Goal: Information Seeking & Learning: Find specific fact

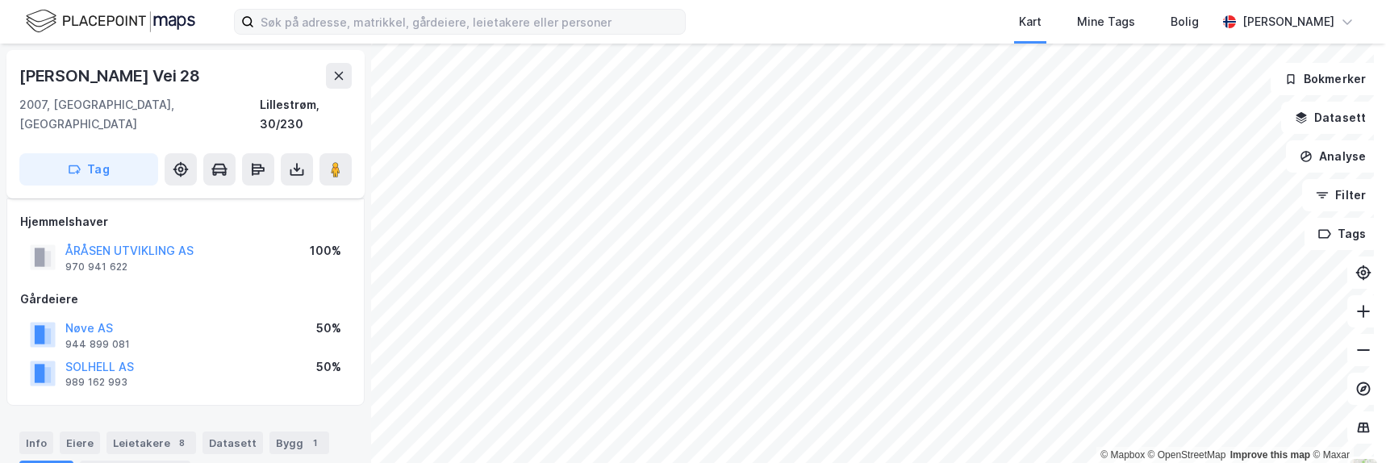
scroll to position [242, 0]
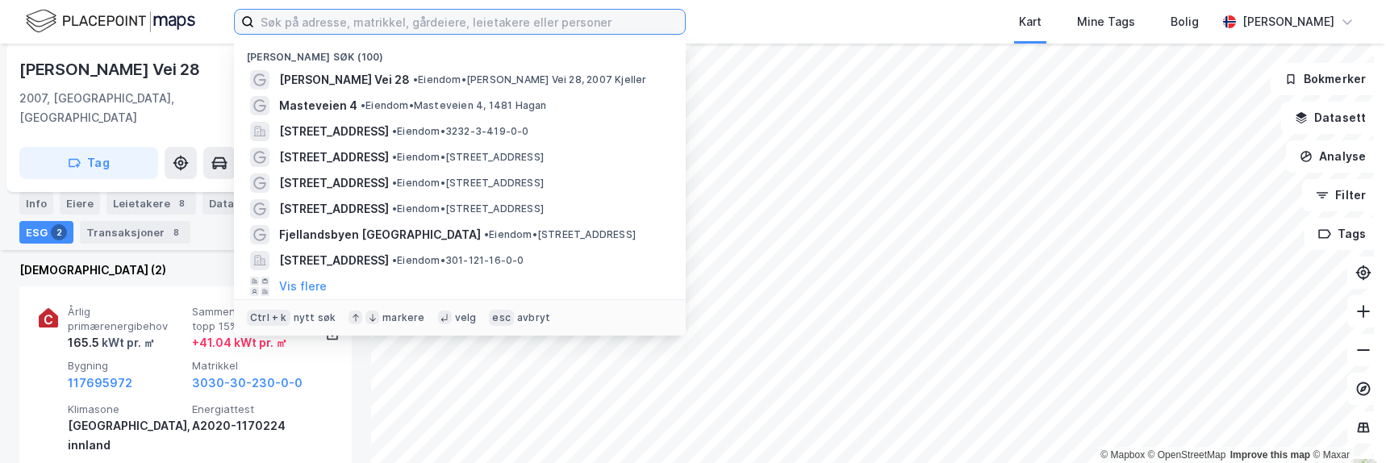
click at [375, 19] on input at bounding box center [469, 22] width 431 height 24
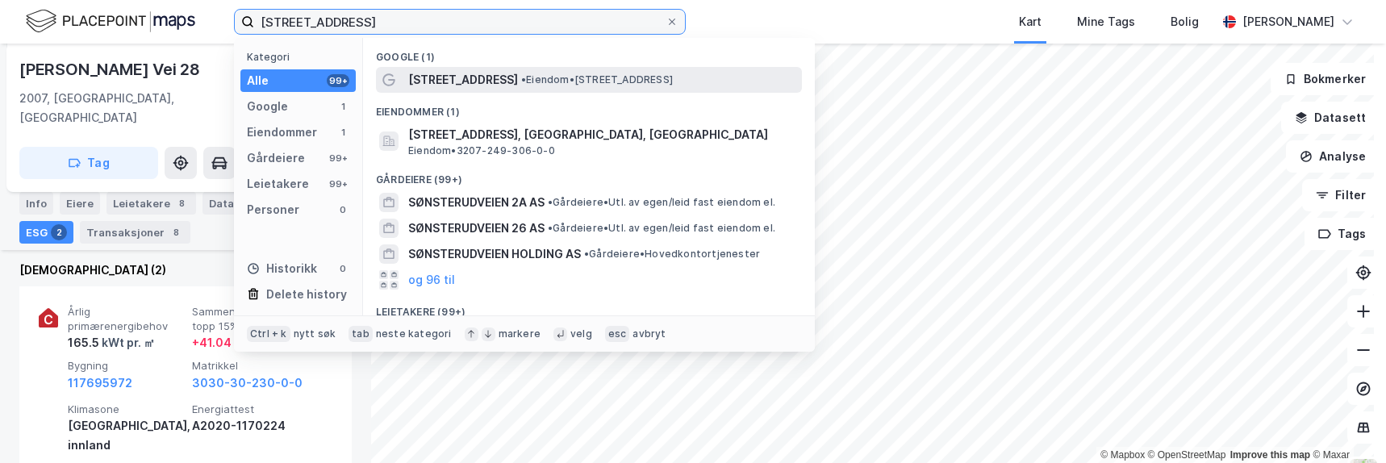
type input "[STREET_ADDRESS]"
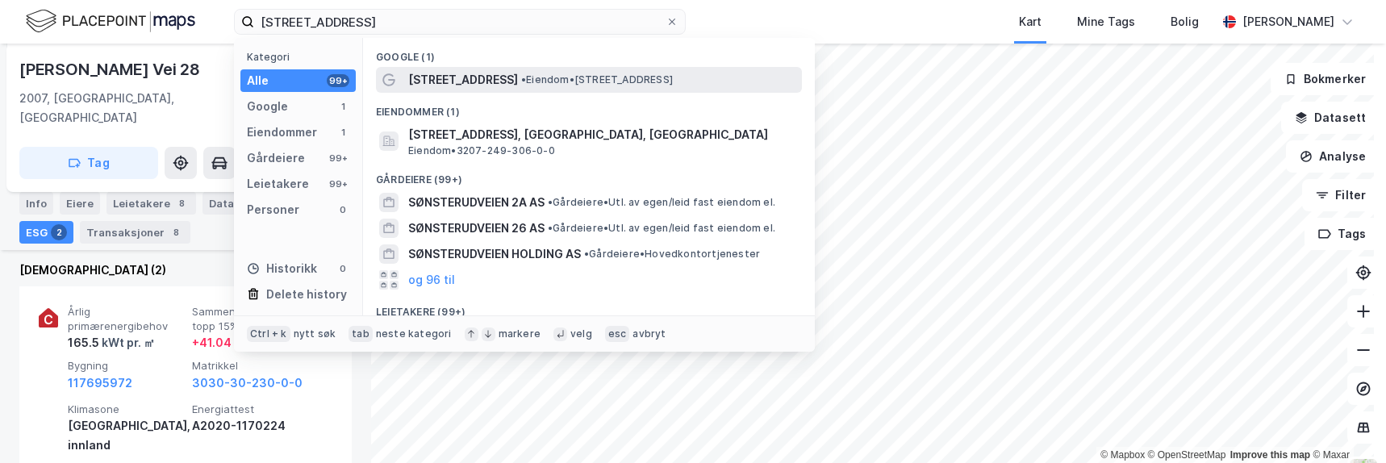
click at [542, 75] on span "• Eiendom • [STREET_ADDRESS]" at bounding box center [597, 79] width 152 height 13
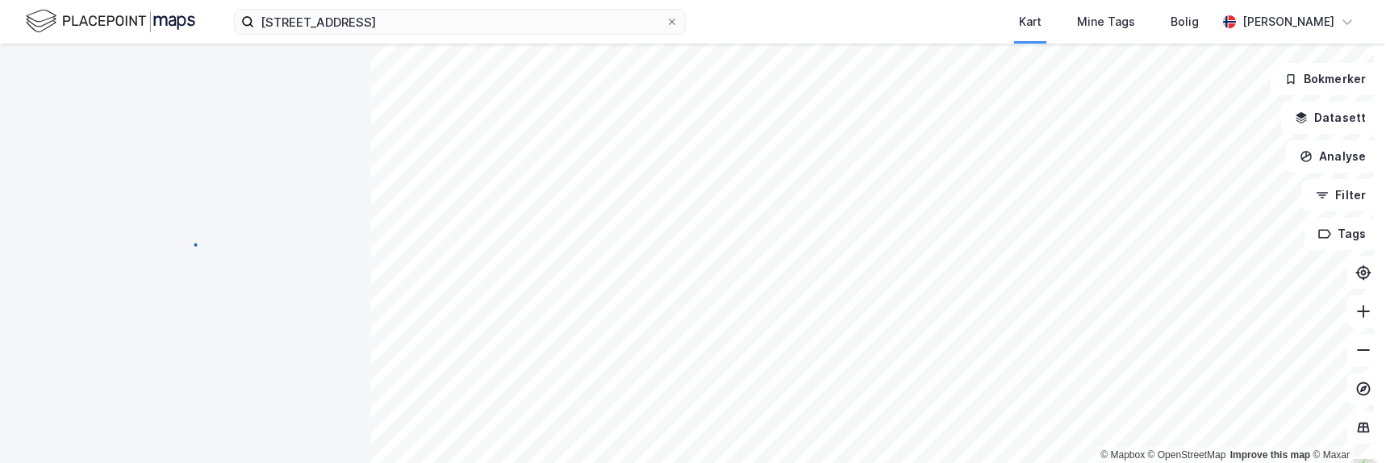
scroll to position [222, 0]
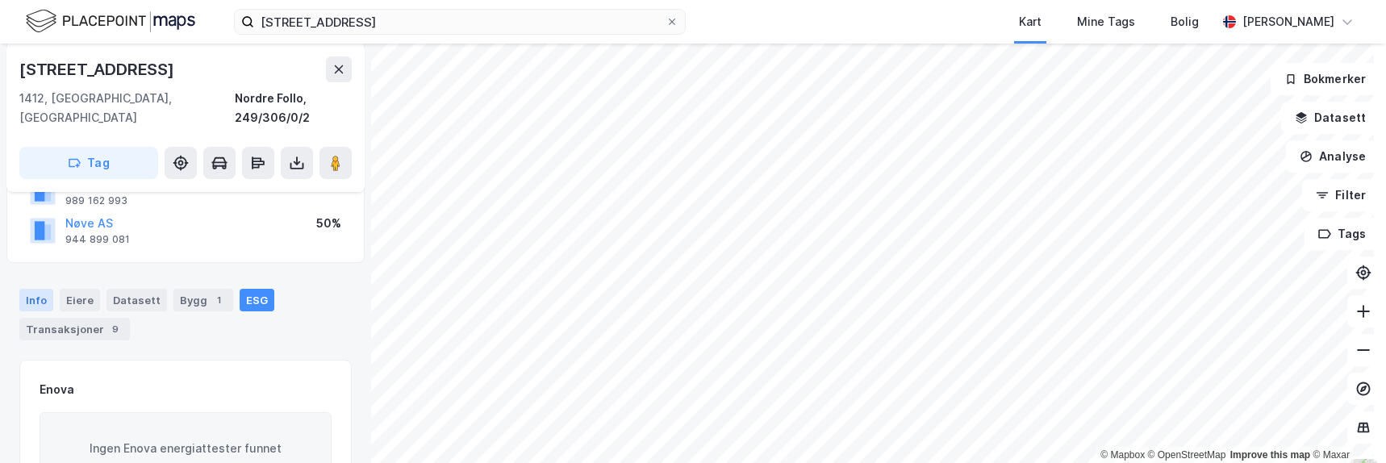
click at [33, 289] on div "Info" at bounding box center [36, 300] width 34 height 23
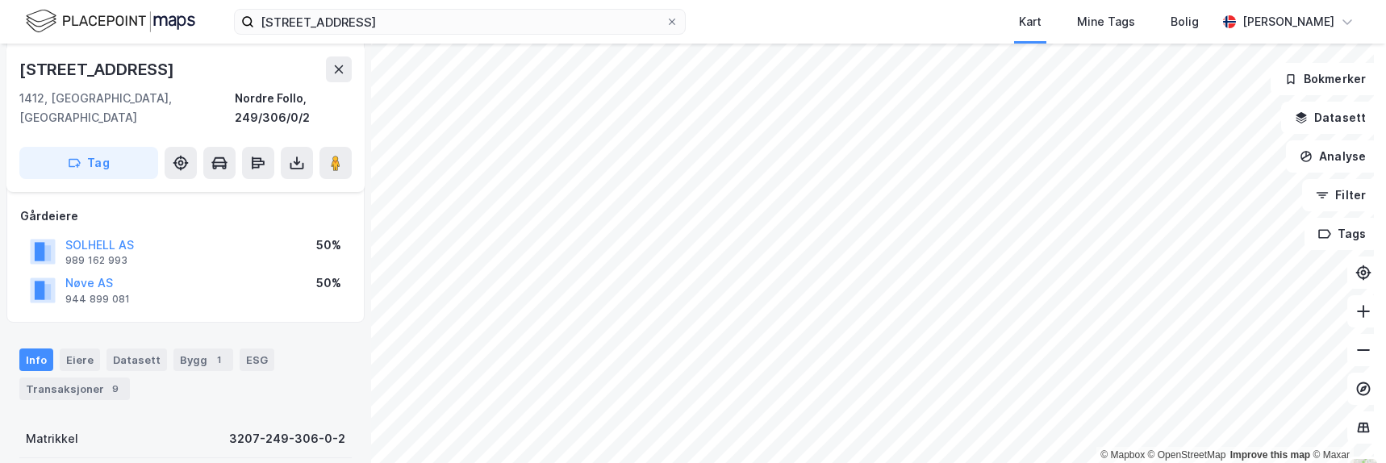
scroll to position [161, 0]
click at [72, 349] on div "Eiere" at bounding box center [80, 360] width 40 height 23
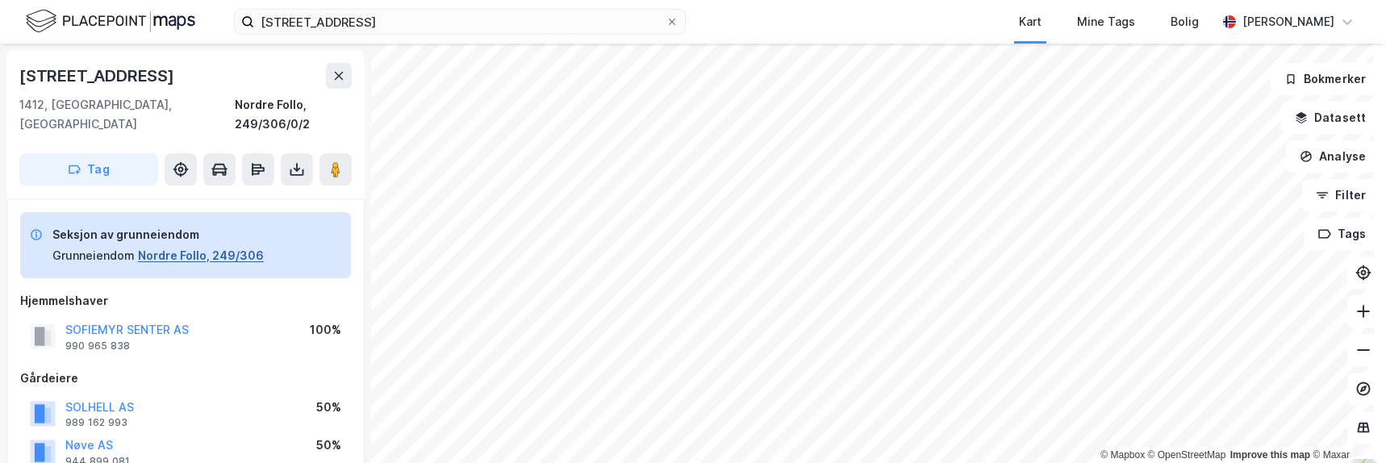
click at [163, 246] on button "Nordre Follo, 249/306" at bounding box center [201, 255] width 126 height 19
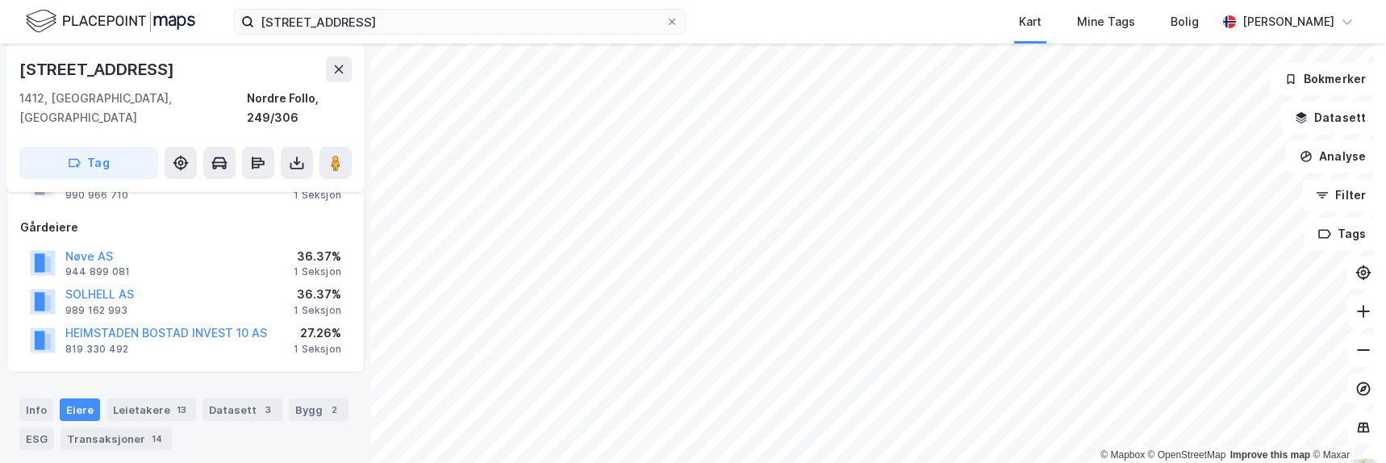
scroll to position [1, 0]
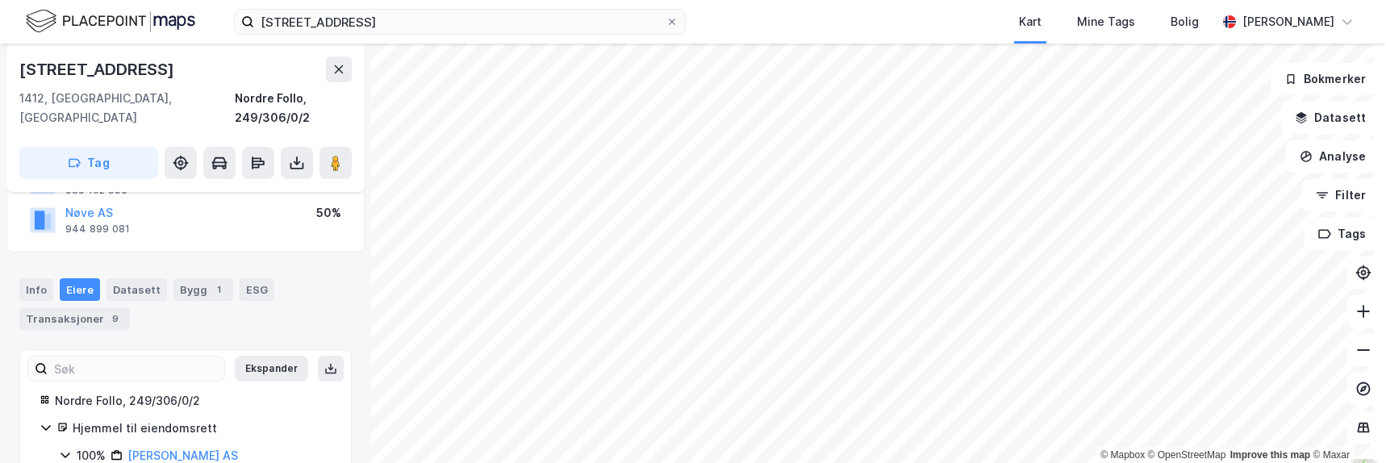
scroll to position [282, 0]
